Goal: Communication & Community: Answer question/provide support

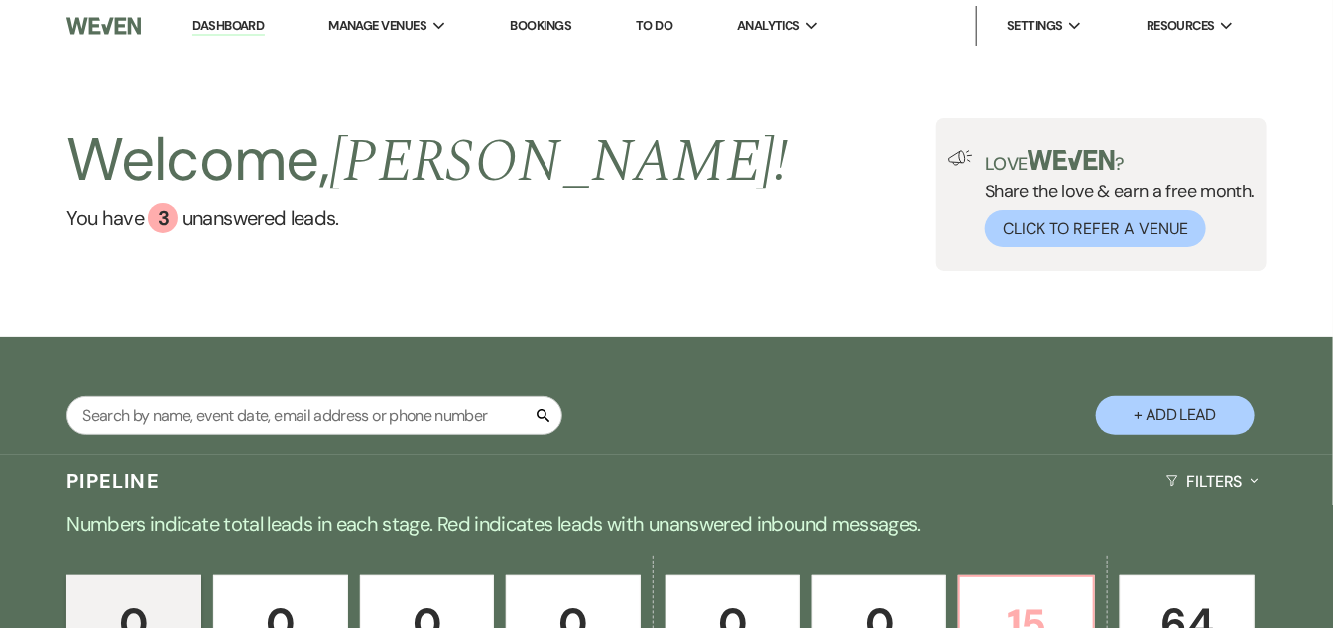
click at [1043, 612] on p "15" at bounding box center [1026, 624] width 109 height 66
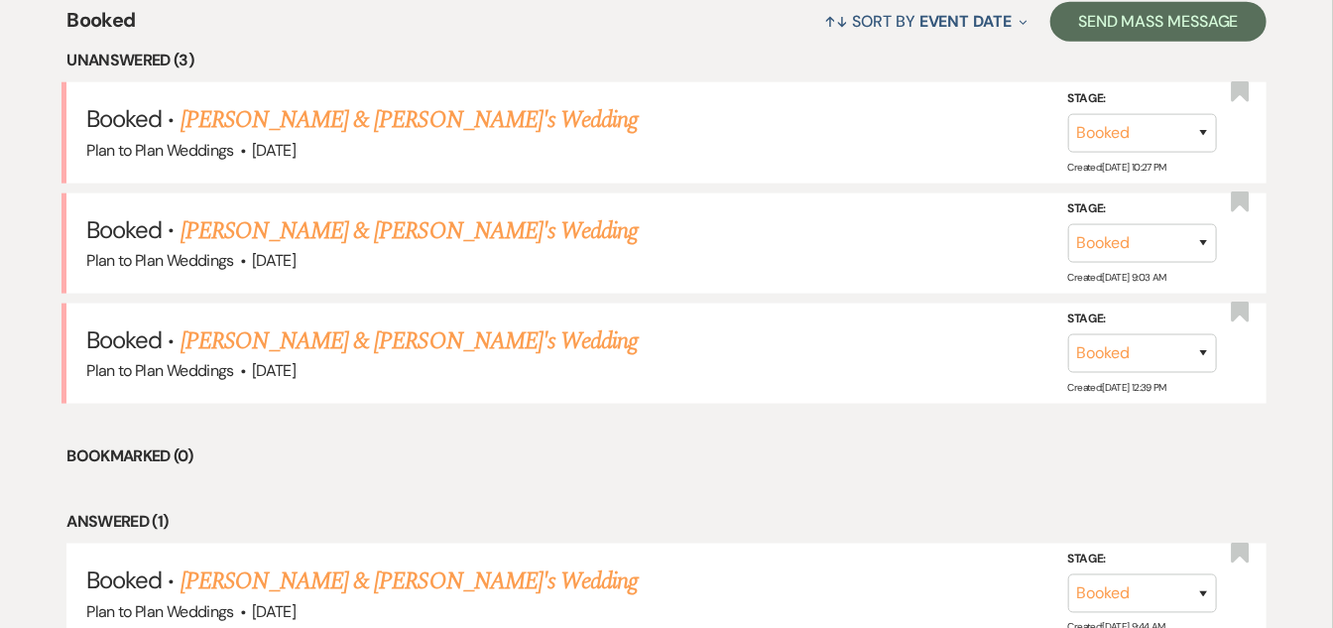
scroll to position [813, 0]
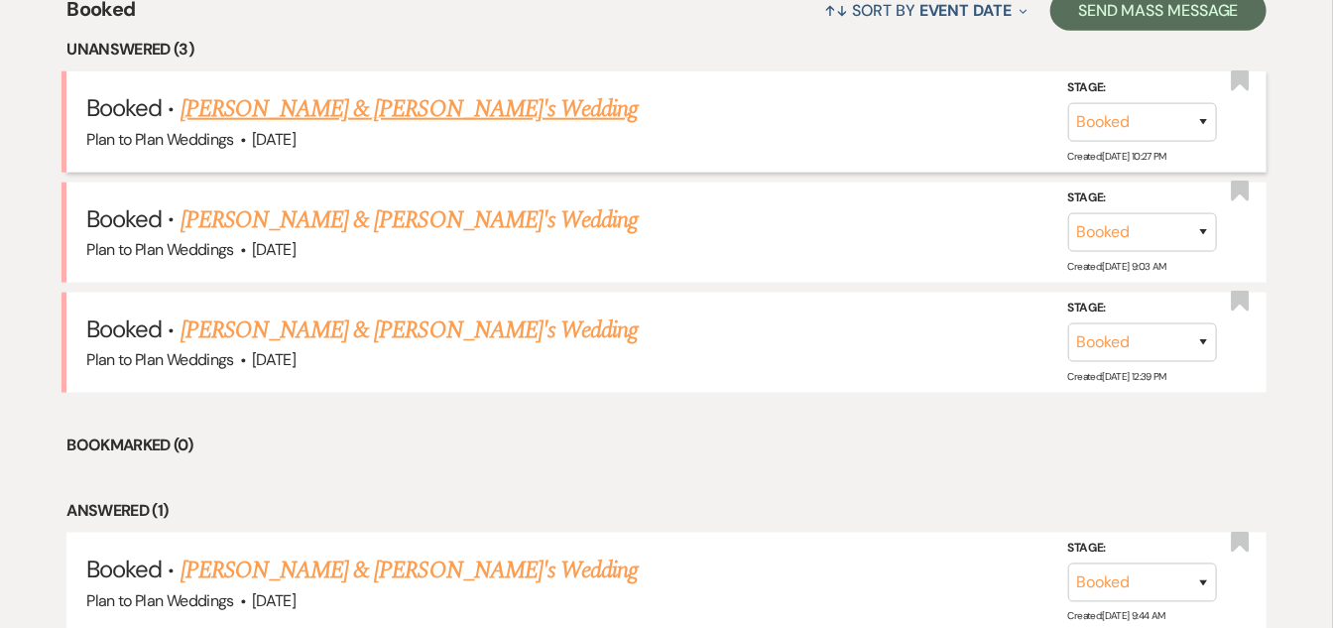
click at [363, 96] on link "[PERSON_NAME] & [PERSON_NAME]'s Wedding" at bounding box center [410, 109] width 458 height 36
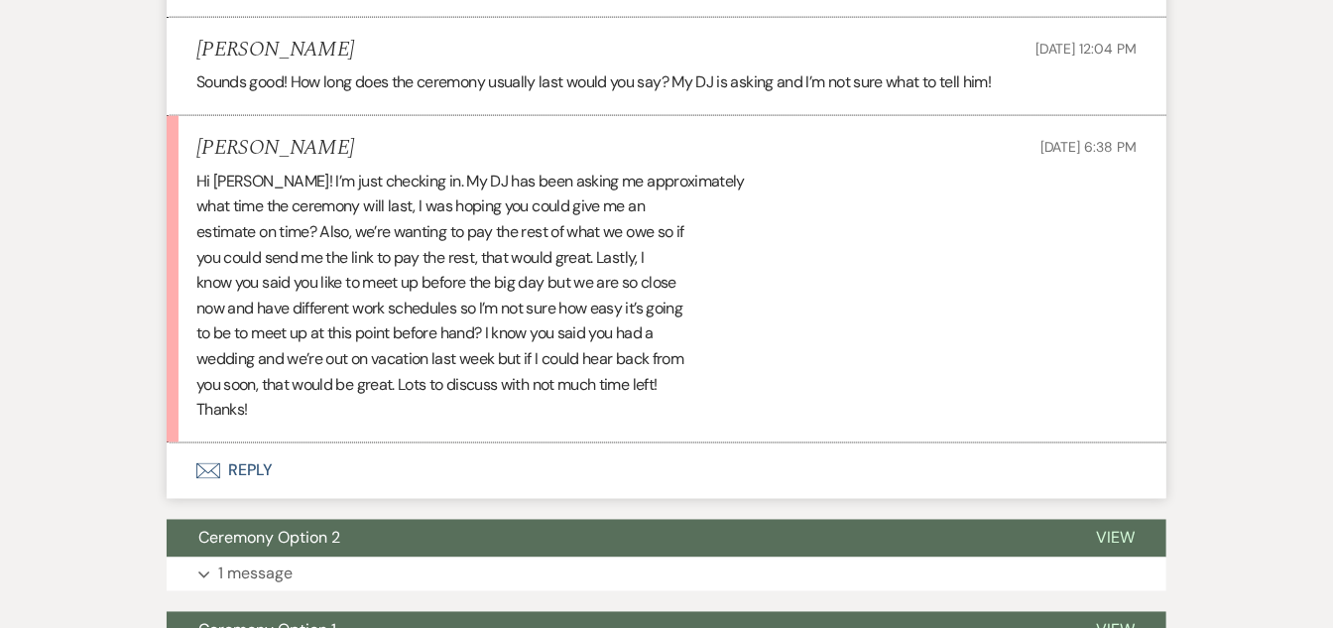
scroll to position [4102, 0]
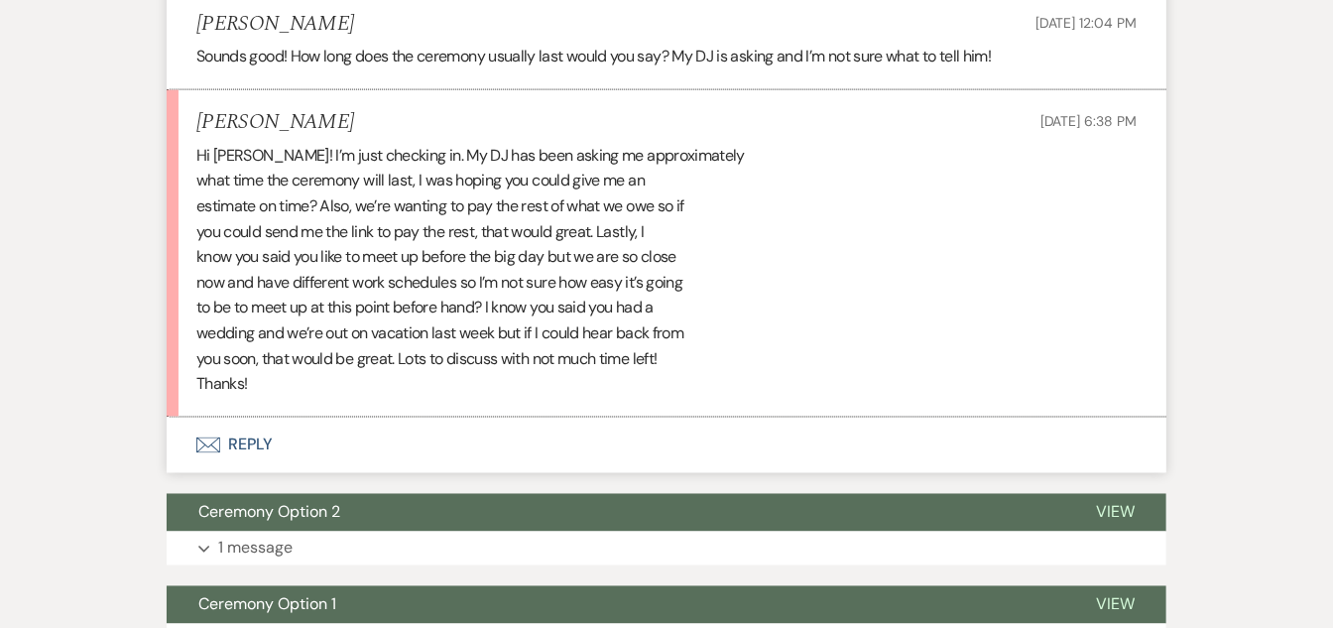
click at [285, 446] on button "Envelope Reply" at bounding box center [667, 446] width 1000 height 56
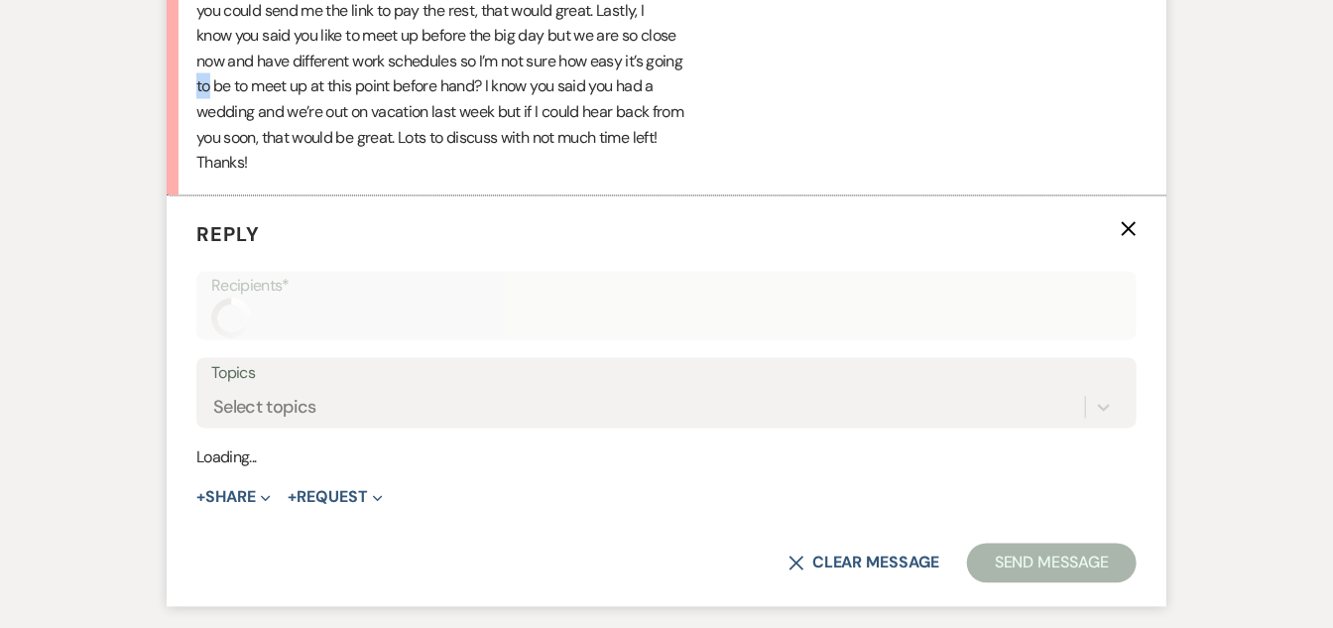
scroll to position [4406, 0]
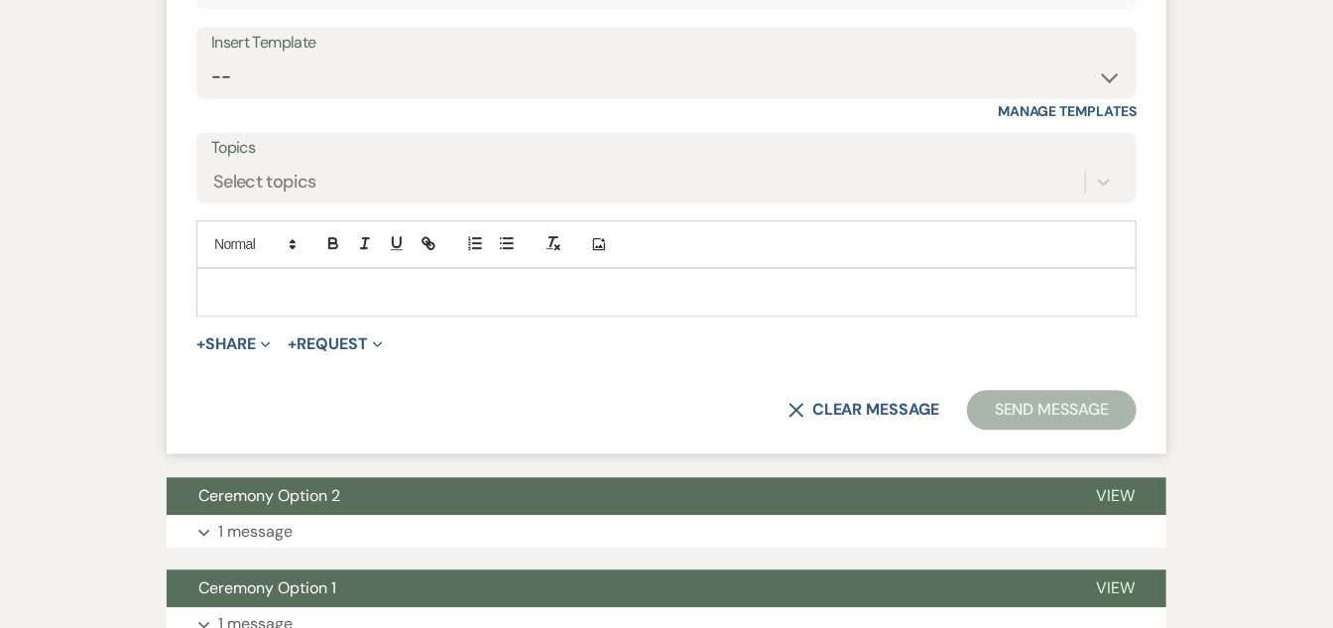
scroll to position [4674, 0]
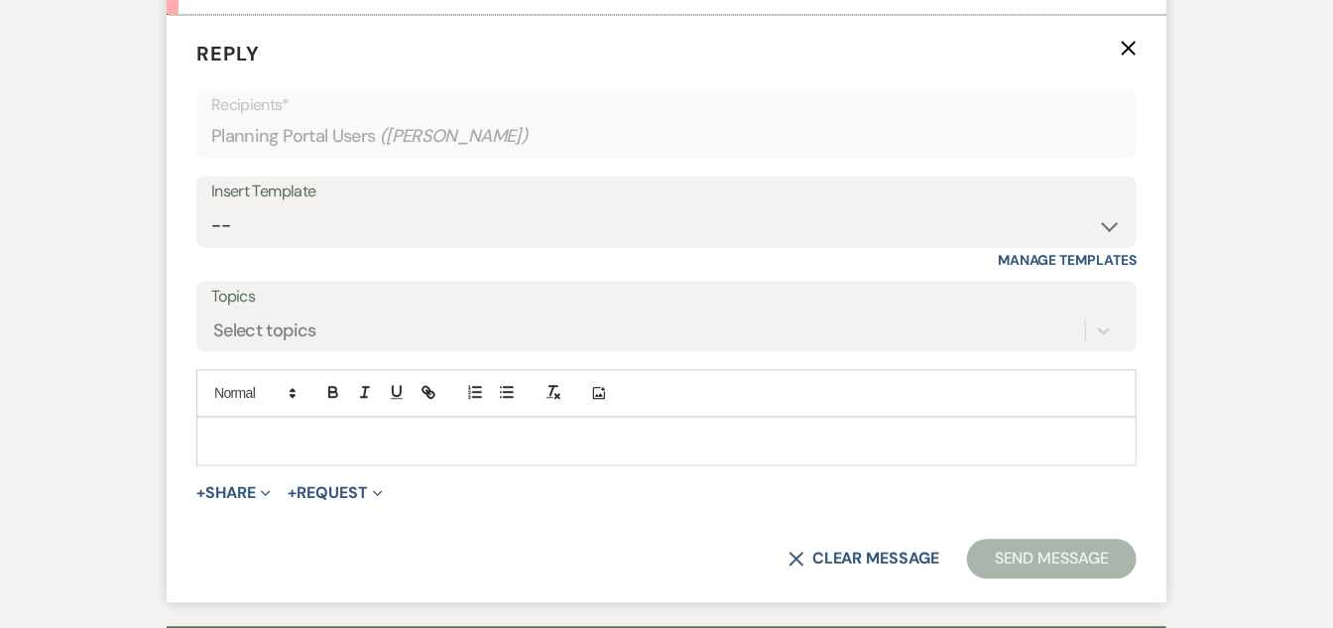
scroll to position [4498, 0]
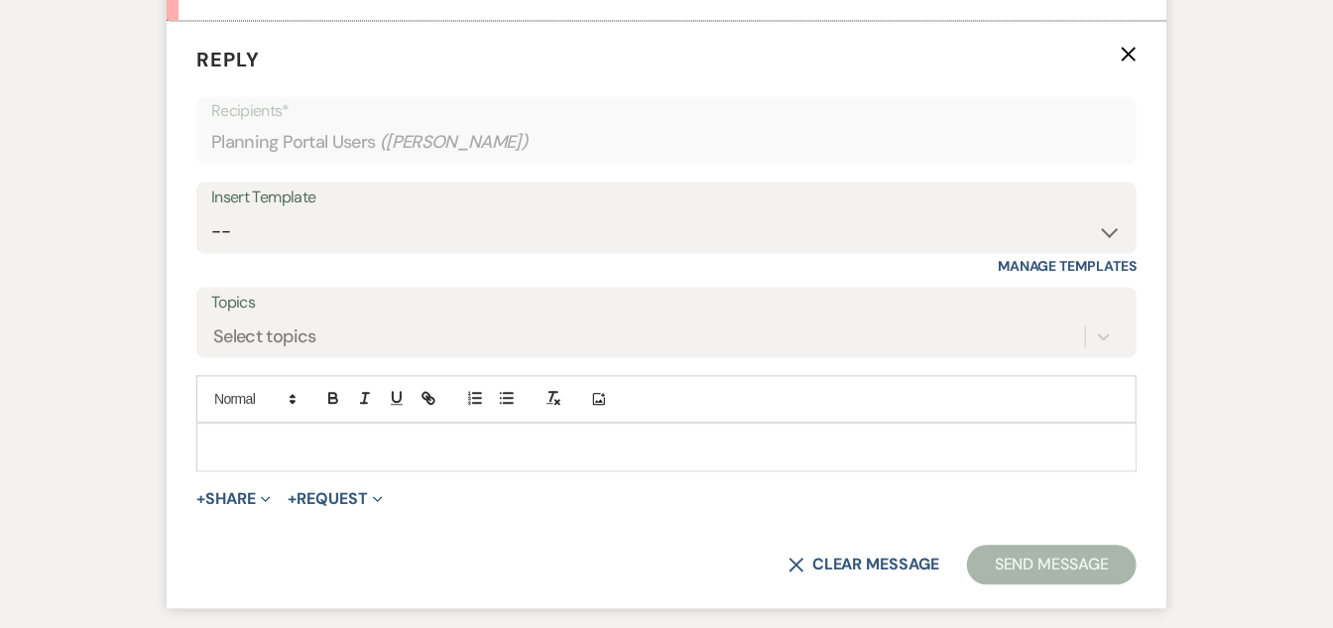
click at [920, 446] on p at bounding box center [666, 447] width 909 height 22
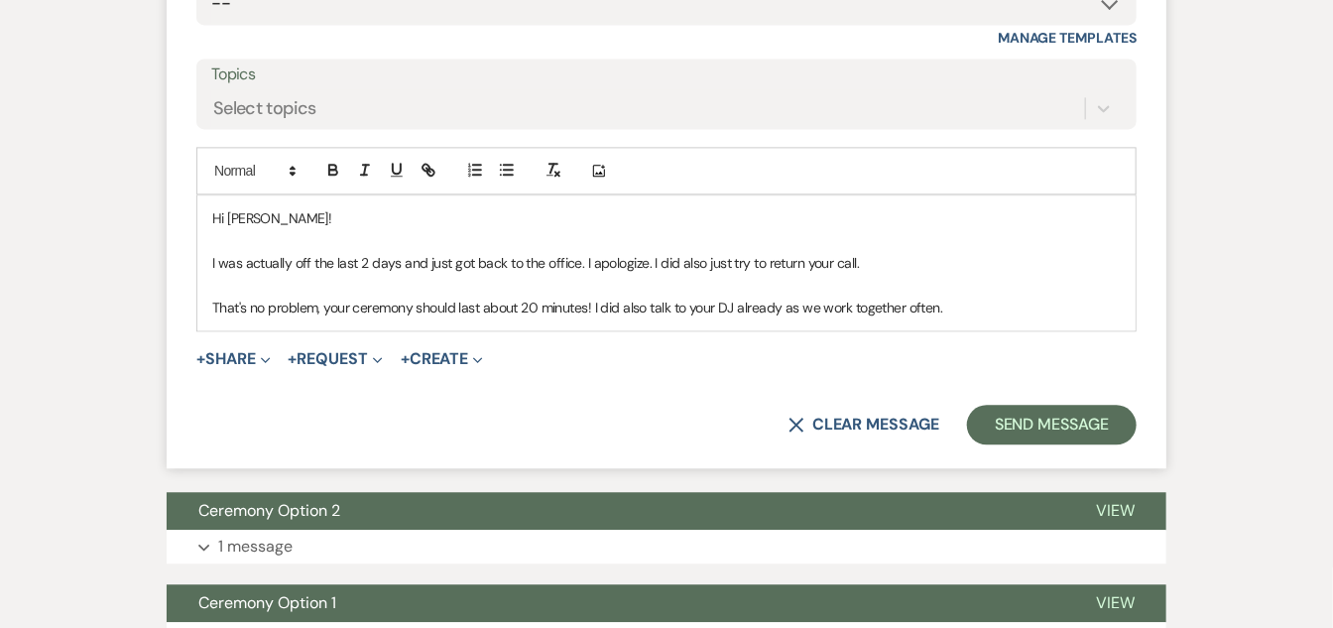
scroll to position [4756, 0]
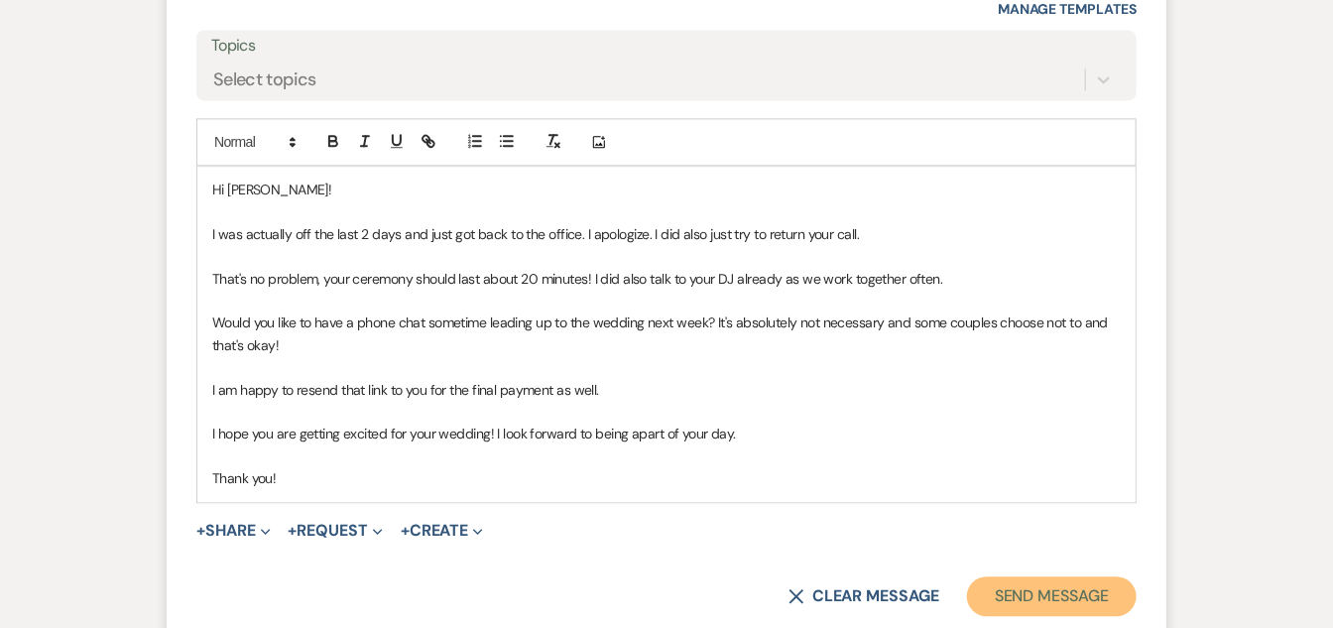
click at [1045, 602] on button "Send Message" at bounding box center [1052, 596] width 170 height 40
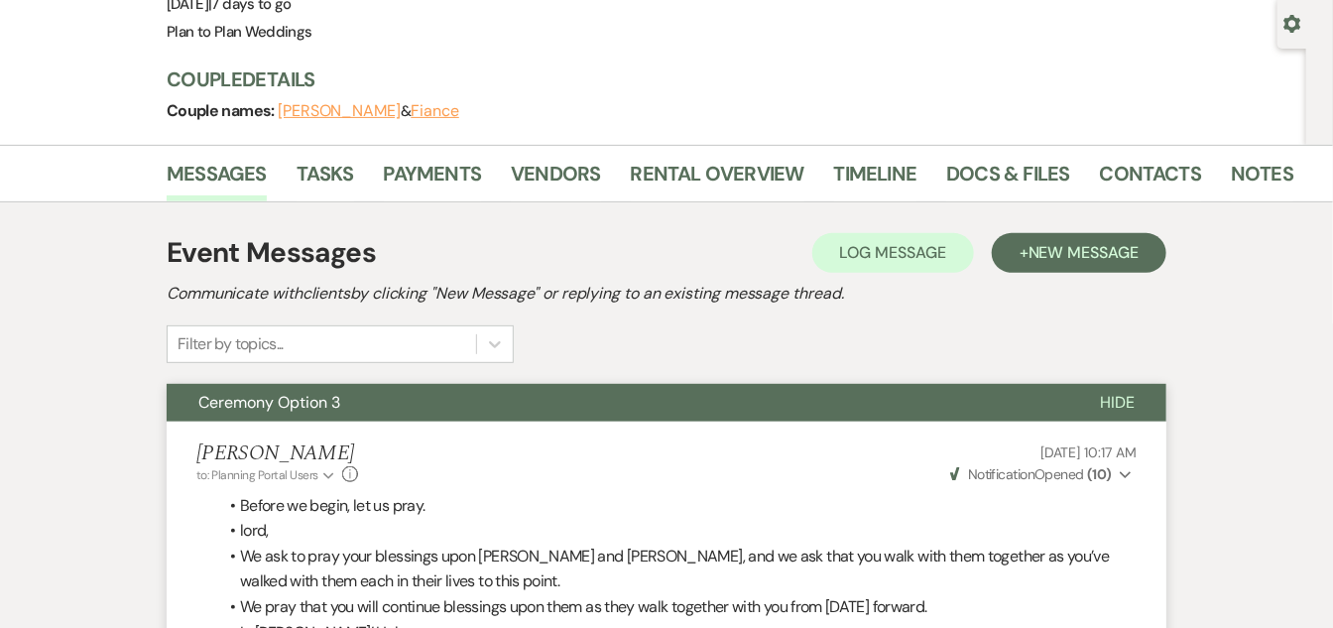
scroll to position [0, 0]
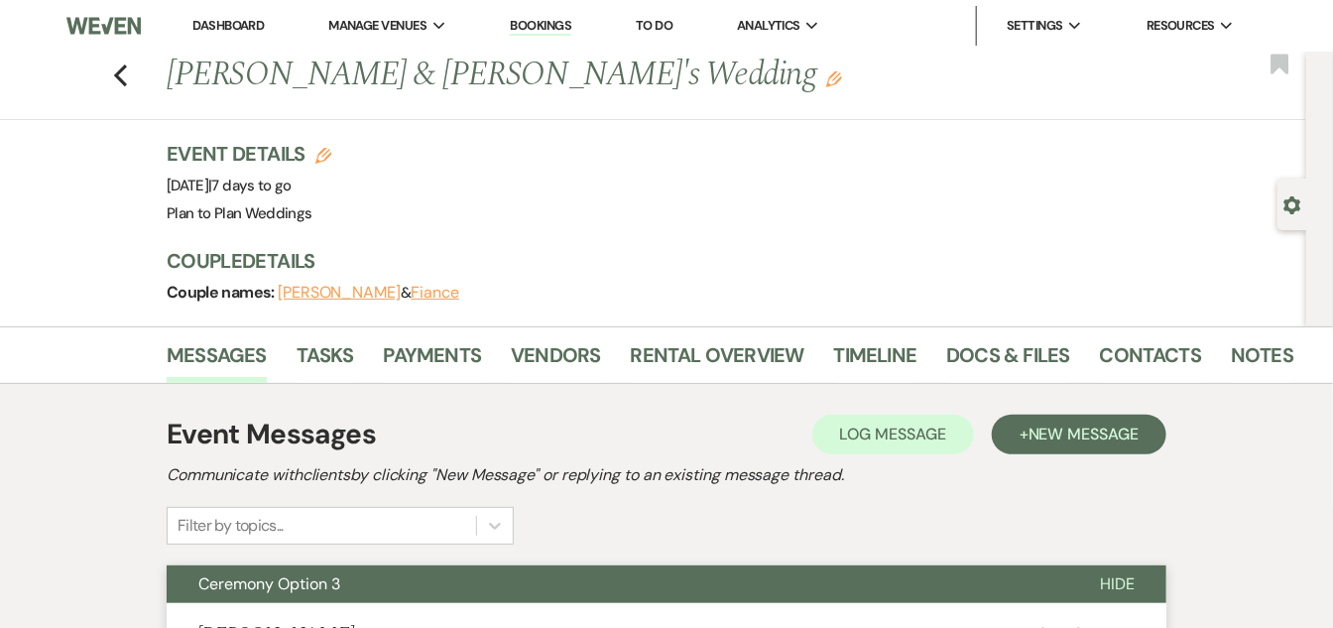
click at [128, 68] on icon "Previous" at bounding box center [120, 75] width 15 height 24
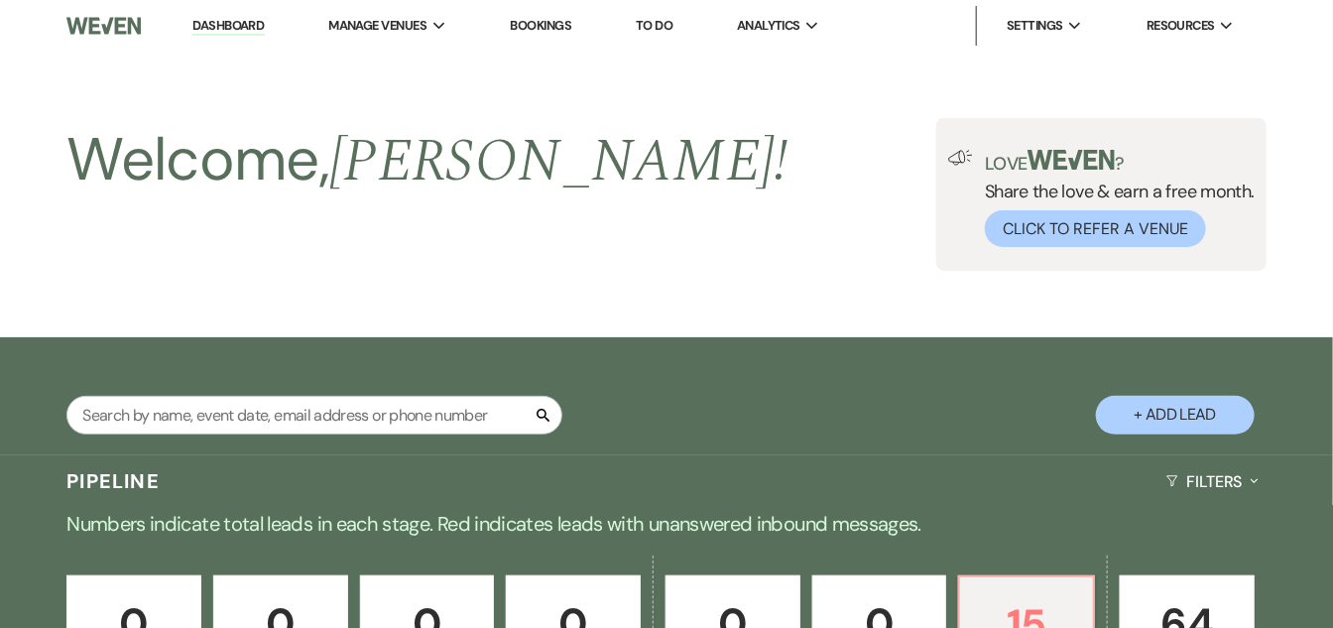
scroll to position [813, 0]
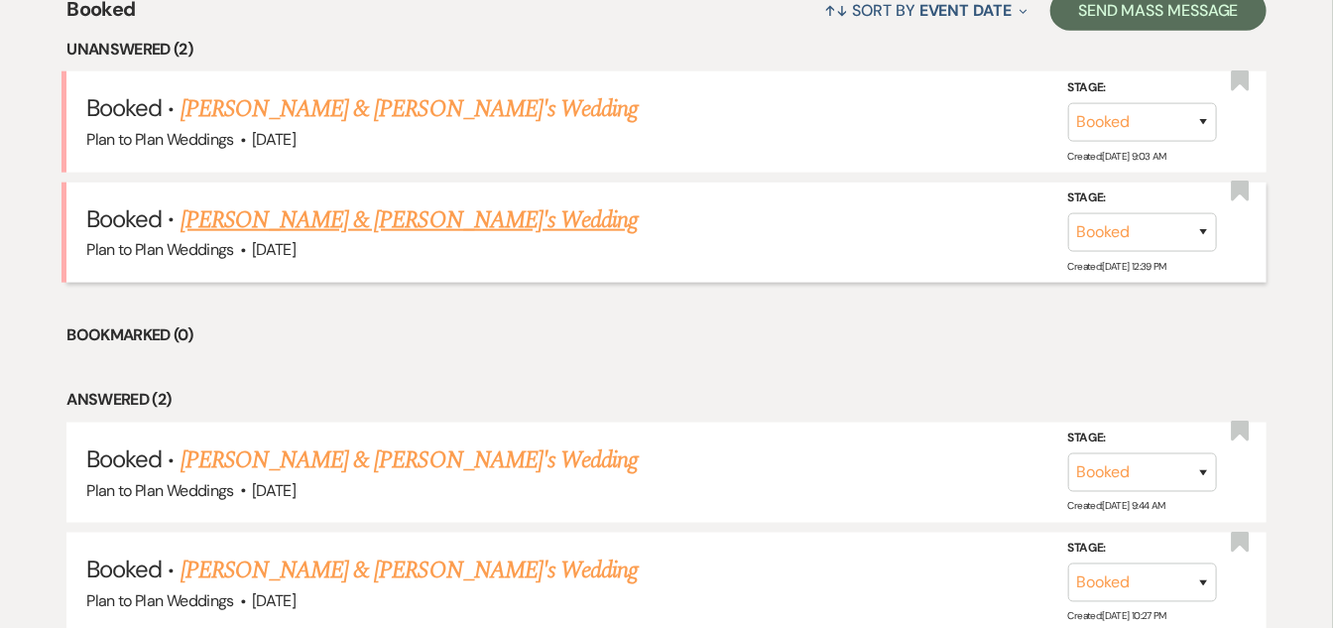
click at [416, 228] on link "[PERSON_NAME] & [PERSON_NAME]'s Wedding" at bounding box center [410, 220] width 458 height 36
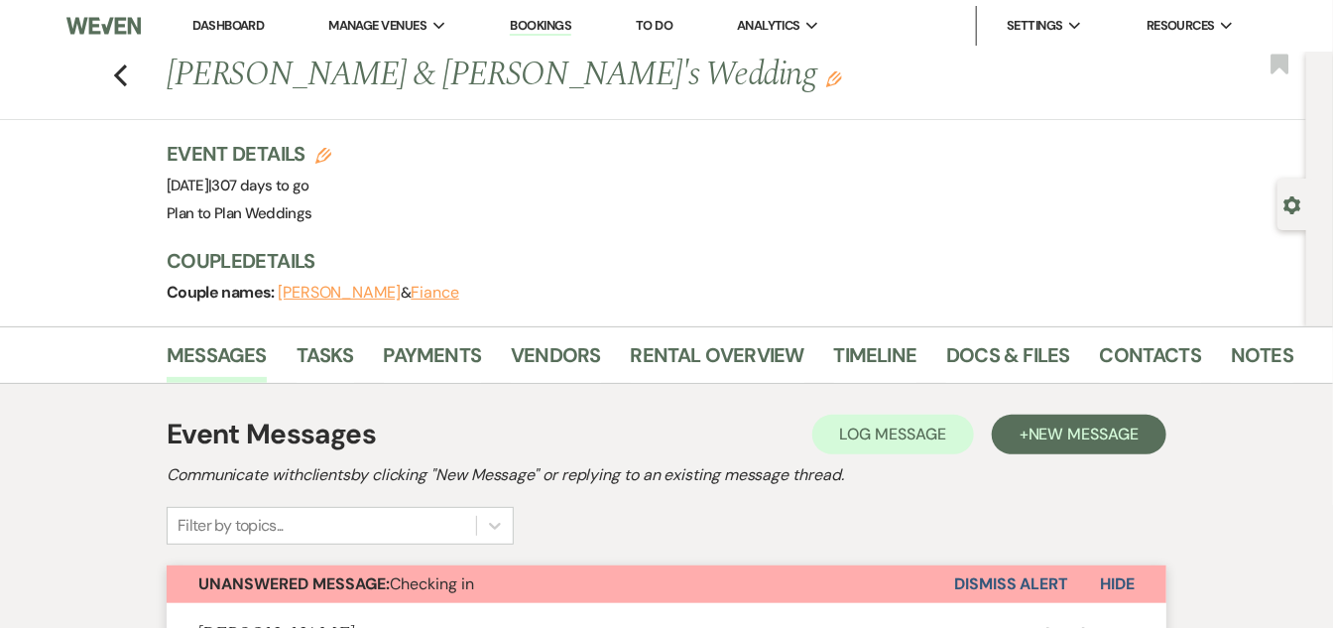
click at [980, 589] on button "Dismiss Alert" at bounding box center [1011, 584] width 114 height 38
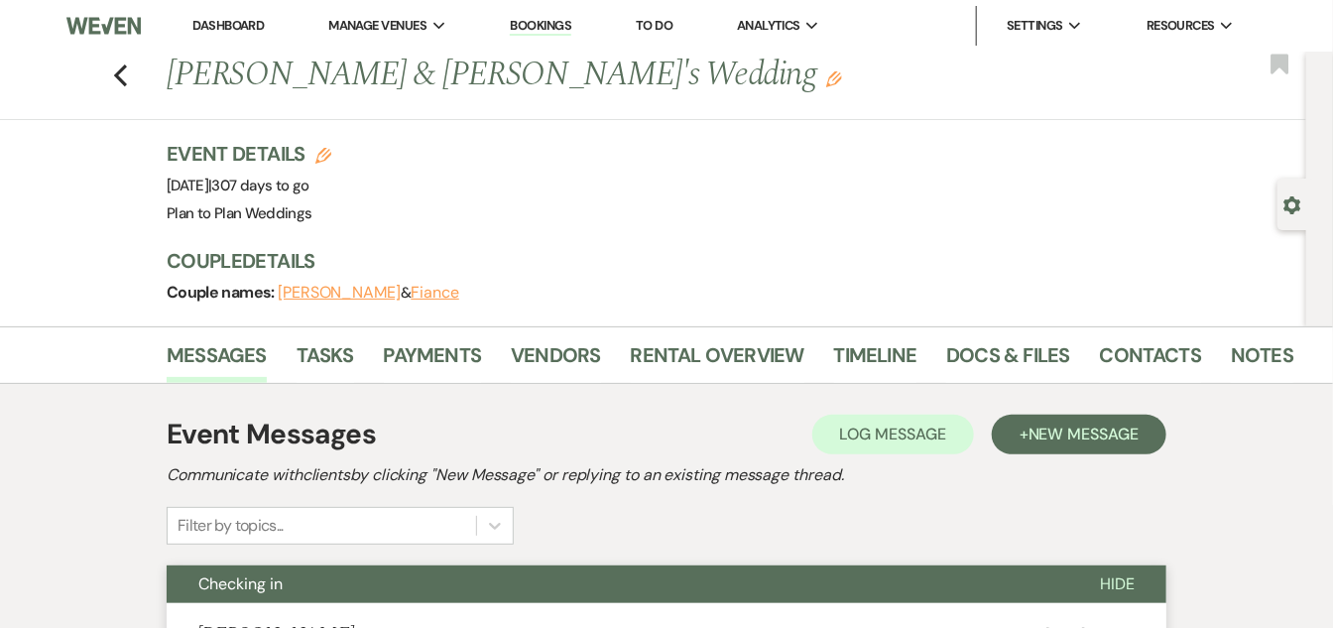
click at [203, 24] on link "Dashboard" at bounding box center [227, 25] width 71 height 17
